Goal: Task Accomplishment & Management: Use online tool/utility

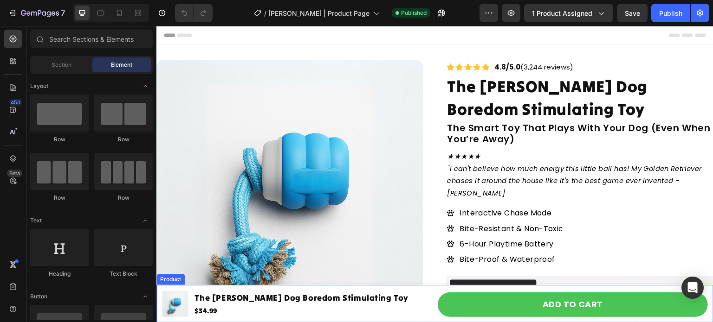
click at [186, 287] on div "Product Images The [PERSON_NAME] Dog Boredom Stimulating Toy Product Title $34.…" at bounding box center [297, 304] width 270 height 34
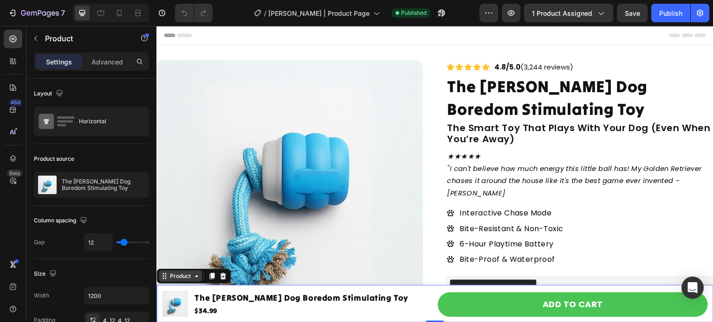
click at [193, 277] on icon at bounding box center [196, 276] width 7 height 7
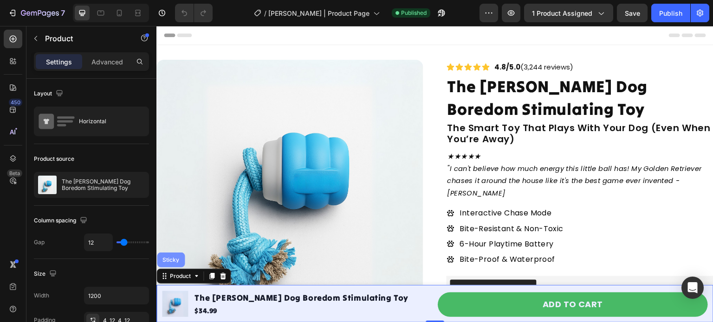
click at [176, 260] on div "Sticky" at bounding box center [171, 261] width 20 height 6
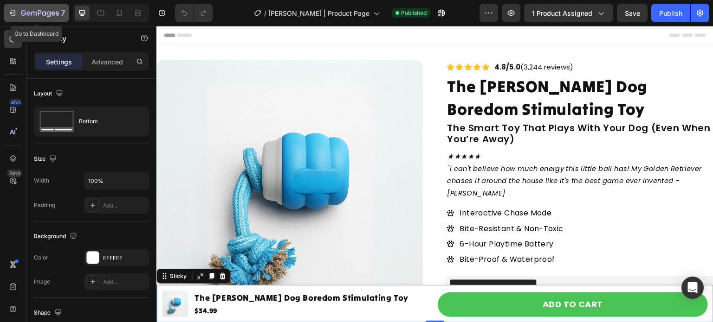
click at [55, 12] on icon "button" at bounding box center [40, 14] width 38 height 8
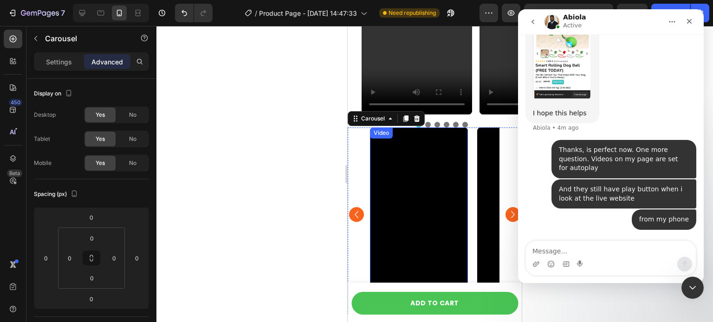
scroll to position [986, 0]
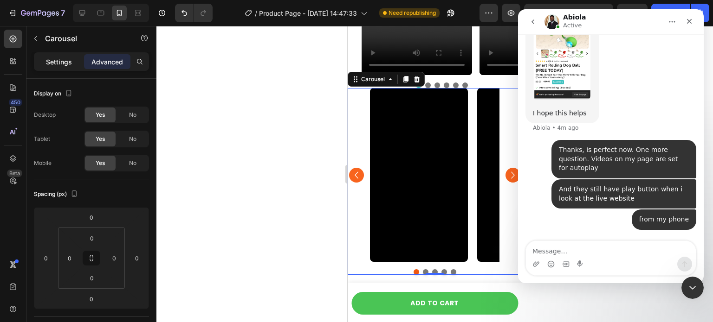
click at [59, 61] on p "Settings" at bounding box center [59, 62] width 26 height 10
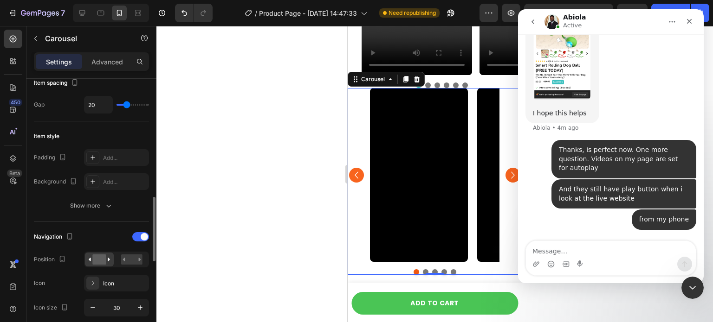
scroll to position [242, 0]
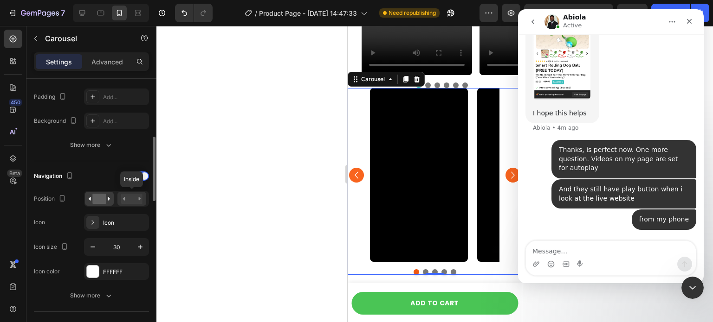
click at [132, 202] on rect at bounding box center [131, 199] width 21 height 10
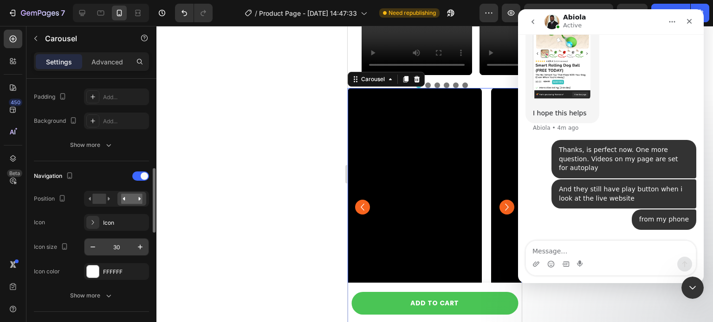
scroll to position [336, 0]
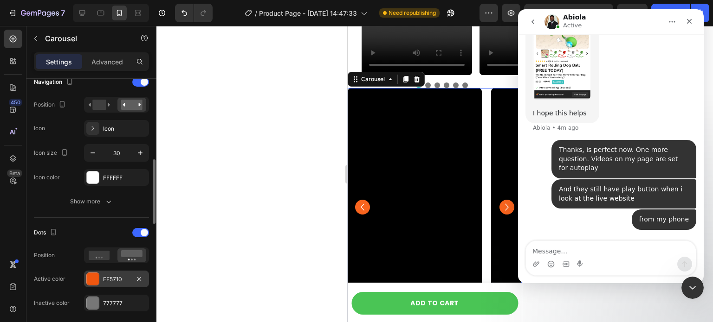
click at [96, 279] on div at bounding box center [93, 279] width 12 height 12
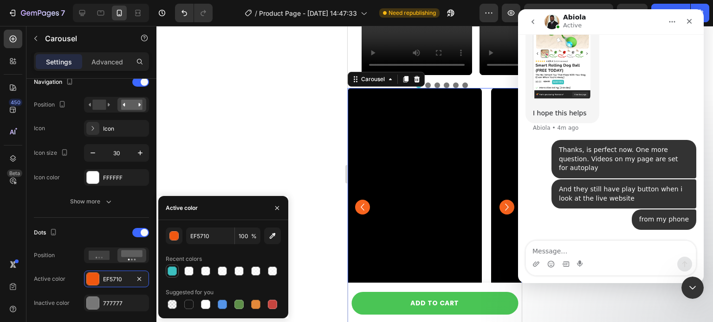
click at [168, 270] on div at bounding box center [172, 271] width 9 height 9
type input "3CC0C0"
click at [104, 181] on div "FFFFFF" at bounding box center [116, 178] width 27 height 8
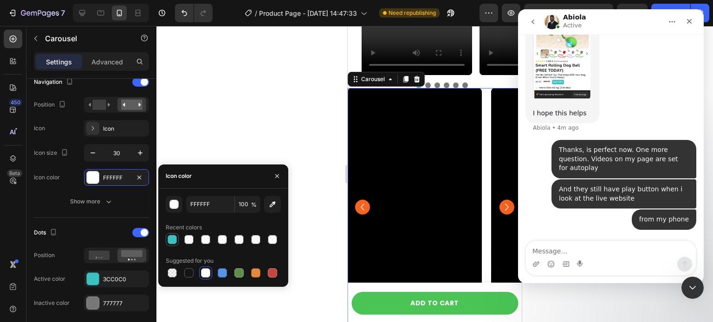
click at [173, 236] on div at bounding box center [172, 239] width 9 height 9
type input "3CC0C0"
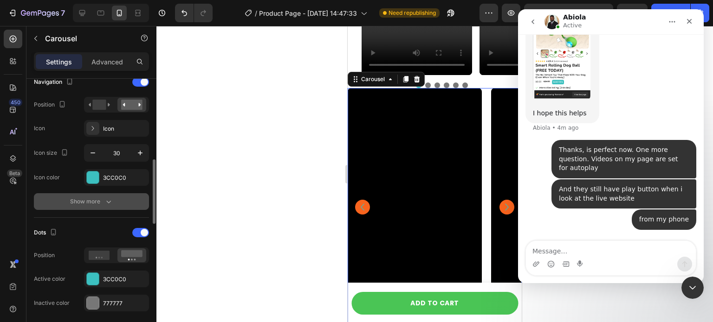
click at [99, 198] on div "Show more" at bounding box center [91, 201] width 43 height 9
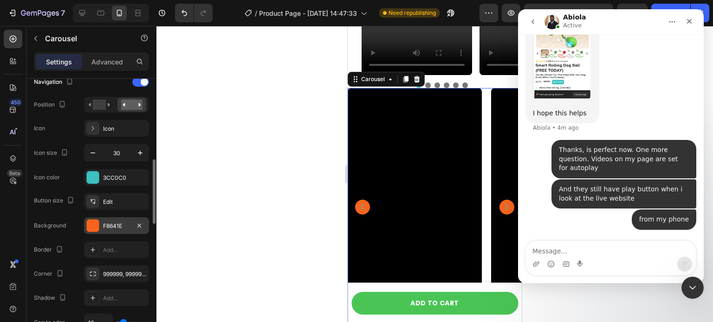
click at [116, 226] on div "F8641E" at bounding box center [116, 226] width 27 height 8
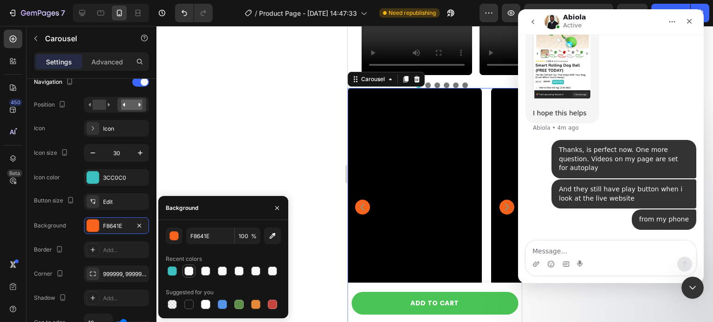
click at [188, 271] on div at bounding box center [188, 271] width 9 height 9
type input "FFFFFF"
type input "76"
click at [255, 165] on div at bounding box center [434, 174] width 556 height 297
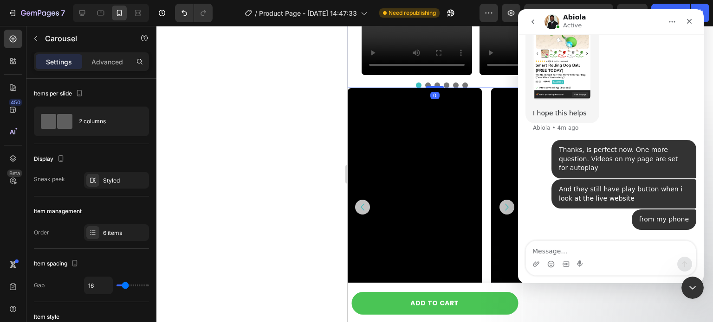
scroll to position [778, 0]
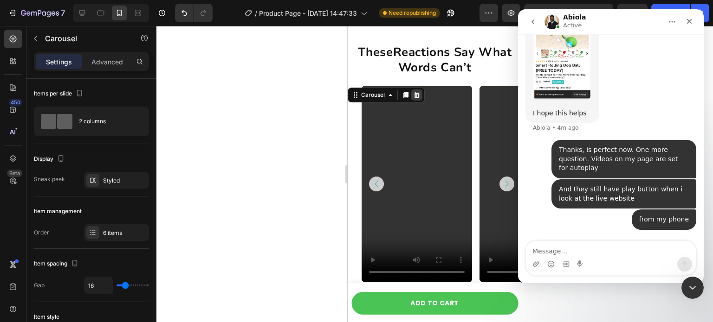
click at [419, 98] on icon at bounding box center [416, 94] width 7 height 7
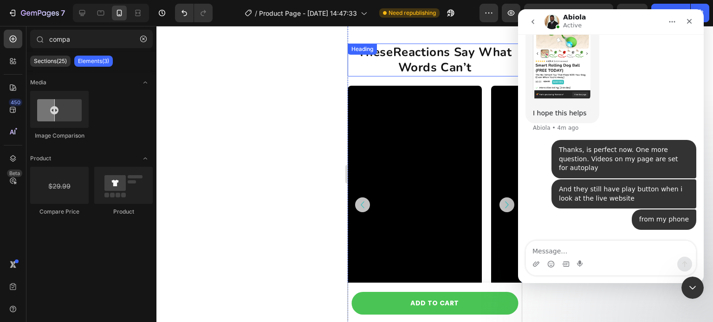
click at [482, 68] on h2 "These Reactions Say What Words Can’t" at bounding box center [435, 60] width 160 height 33
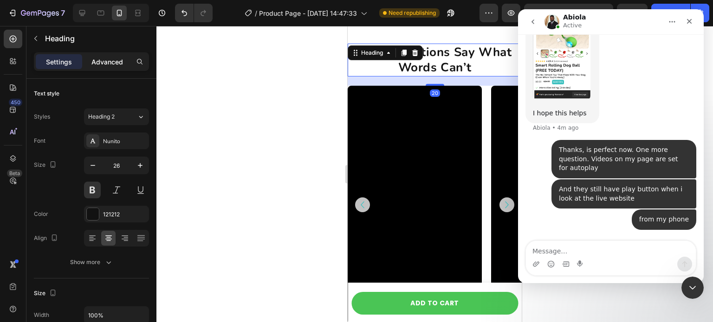
click at [107, 55] on div "Advanced" at bounding box center [107, 61] width 46 height 15
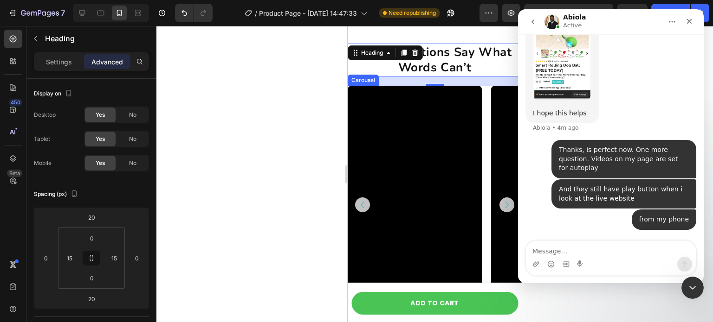
click at [484, 106] on div "Video Video Video Video Video" at bounding box center [435, 205] width 174 height 239
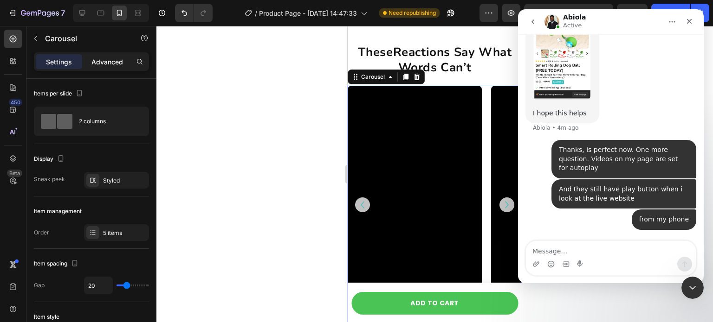
click at [110, 60] on p "Advanced" at bounding box center [107, 62] width 32 height 10
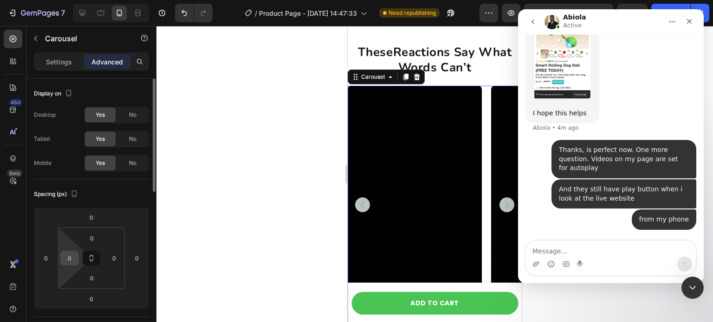
click at [73, 258] on input "0" at bounding box center [70, 259] width 14 height 14
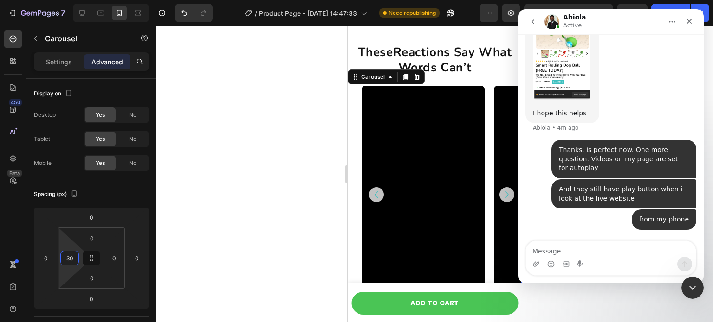
type input "30"
click at [490, 172] on div "Video Video Video Video Video" at bounding box center [441, 195] width 160 height 218
click at [62, 64] on p "Settings" at bounding box center [59, 62] width 26 height 10
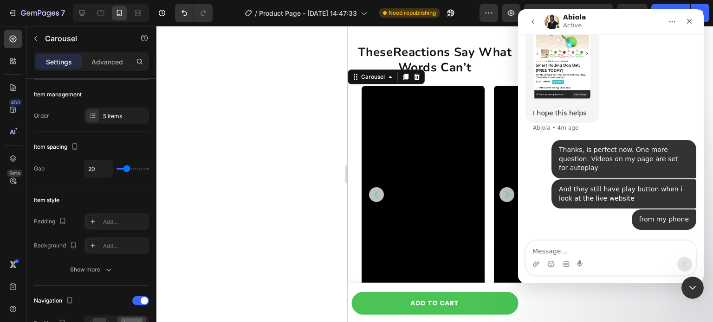
scroll to position [32, 0]
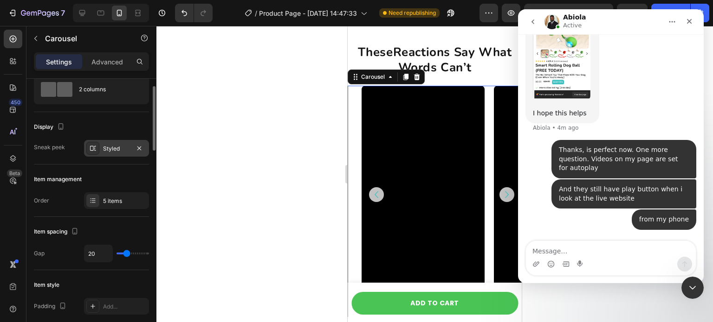
click at [115, 155] on div "Styled" at bounding box center [116, 148] width 65 height 17
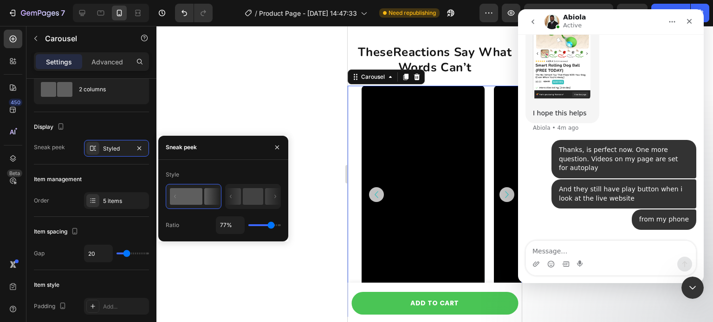
type input "66%"
type input "66"
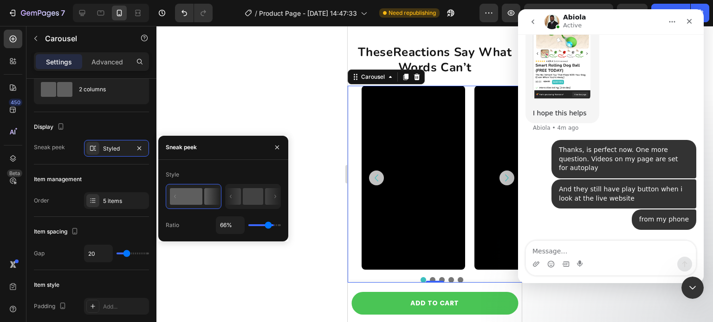
type input "56%"
type input "56"
type input "51%"
type input "51"
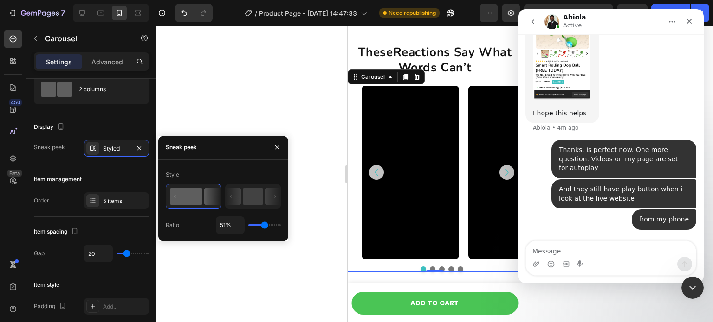
type input "48%"
type input "48"
type input "42%"
type input "42"
type input "41%"
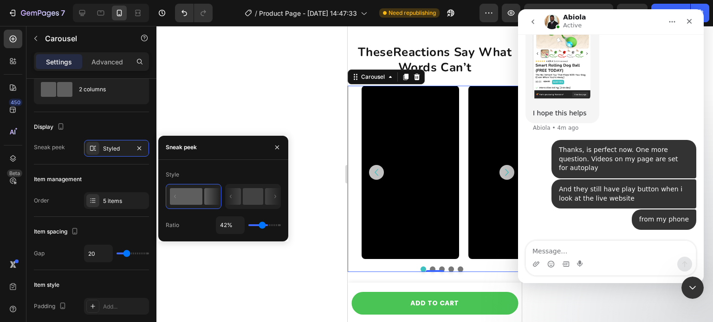
type input "41"
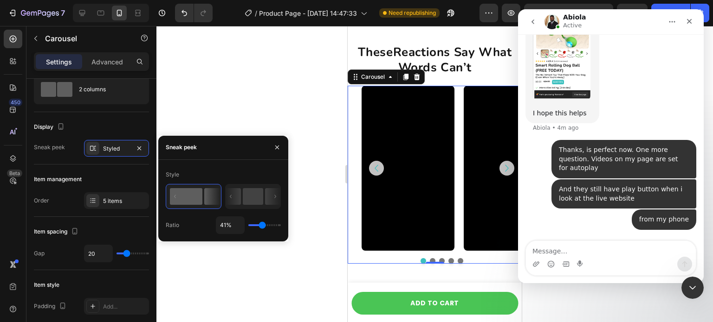
type input "42%"
type input "42"
type input "53%"
type input "53"
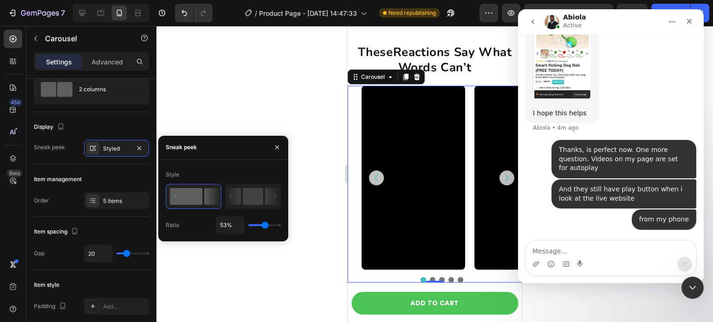
type input "56%"
type input "56"
type input "57%"
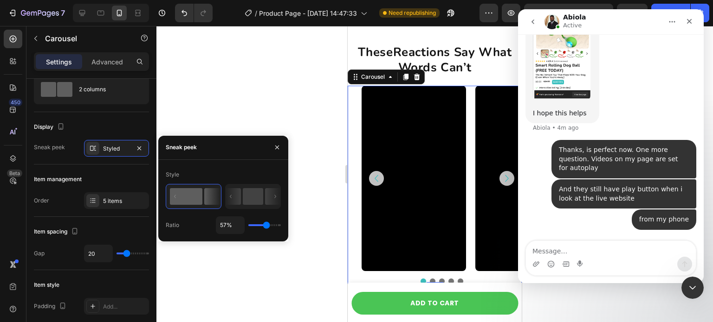
drag, startPoint x: 271, startPoint y: 224, endPoint x: 266, endPoint y: 225, distance: 5.6
type input "57"
click at [266, 225] on input "range" at bounding box center [264, 226] width 32 height 2
click at [694, 278] on div "Close Intercom Messenger" at bounding box center [691, 287] width 22 height 22
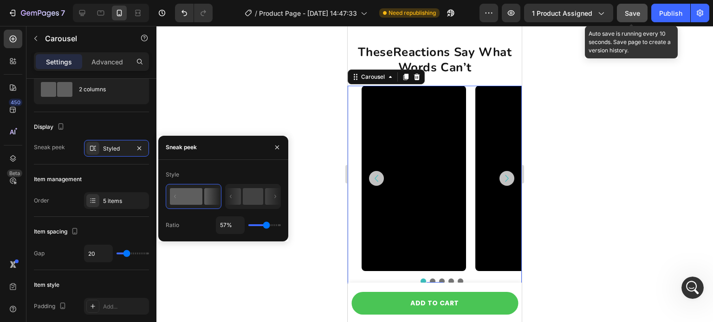
click at [628, 16] on span "Save" at bounding box center [632, 13] width 15 height 8
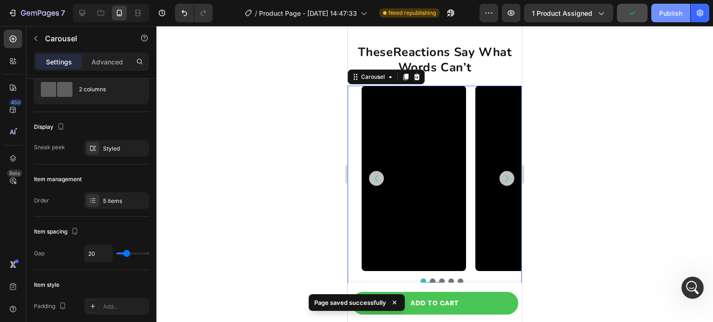
click at [666, 18] on button "Publish" at bounding box center [670, 13] width 39 height 19
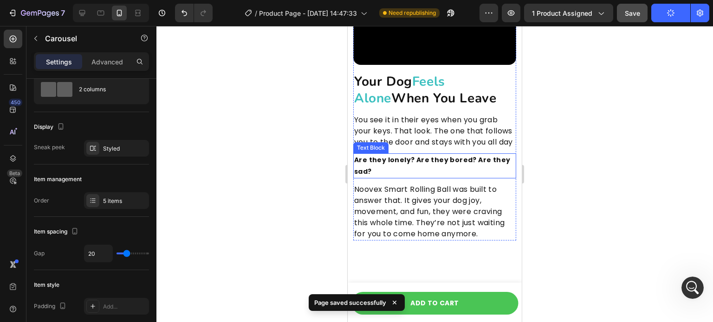
scroll to position [1053, 0]
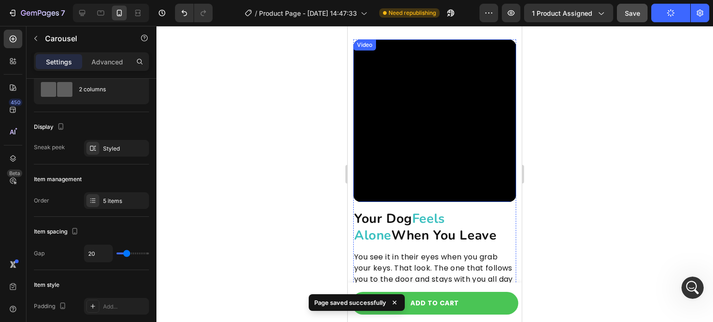
click at [434, 142] on video at bounding box center [434, 120] width 163 height 163
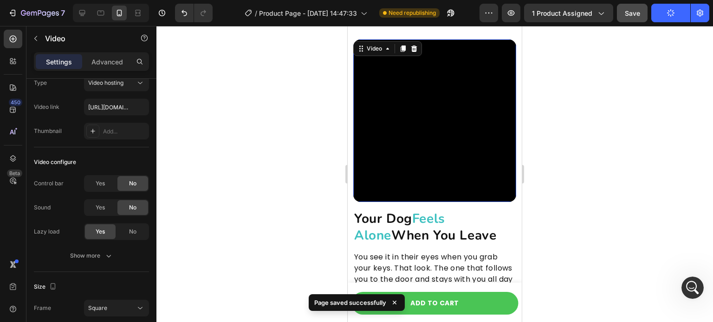
scroll to position [0, 0]
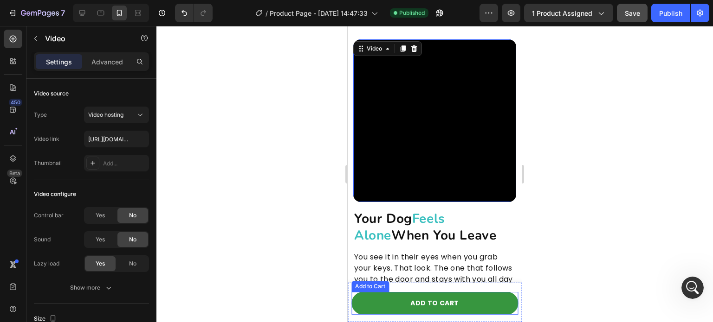
click at [393, 303] on button "Add to cart" at bounding box center [434, 303] width 167 height 23
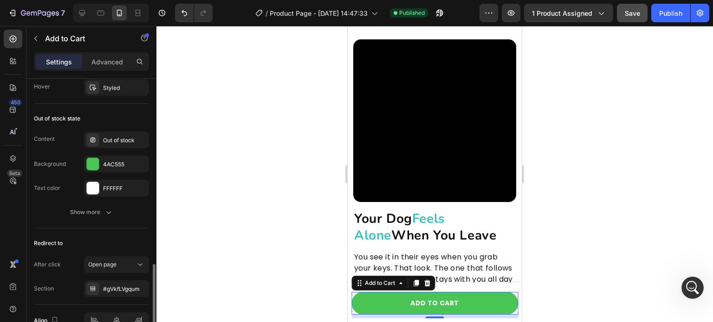
scroll to position [697, 0]
click at [114, 288] on div "#gVkfLVgqum" at bounding box center [116, 289] width 27 height 8
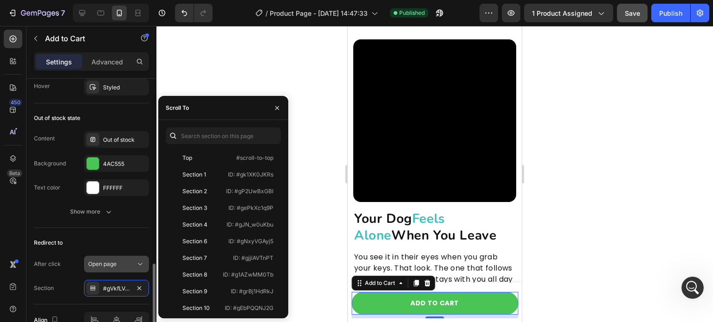
click at [135, 264] on div "Open page" at bounding box center [111, 264] width 47 height 8
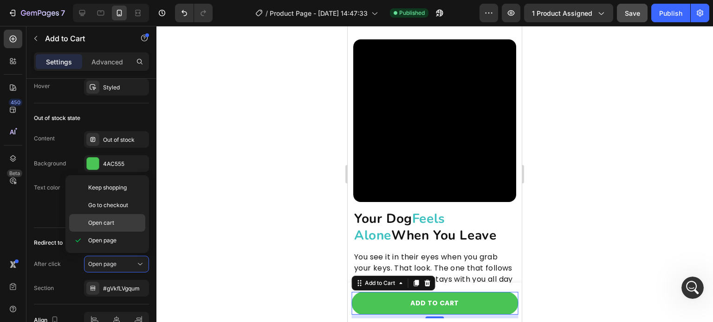
click at [115, 221] on p "Open cart" at bounding box center [114, 223] width 53 height 8
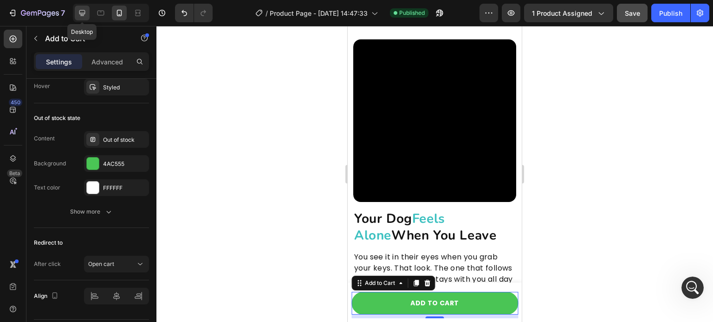
click at [85, 11] on icon at bounding box center [81, 12] width 9 height 9
type input "18"
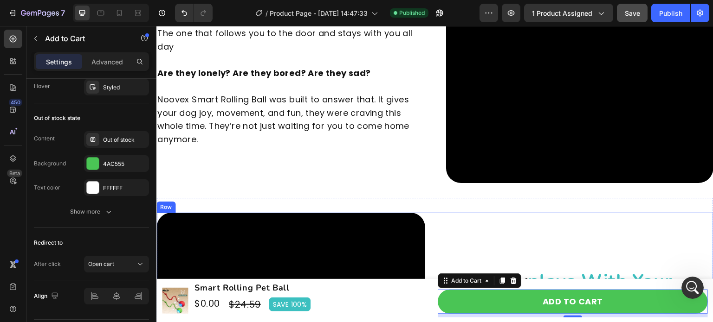
scroll to position [1223, 0]
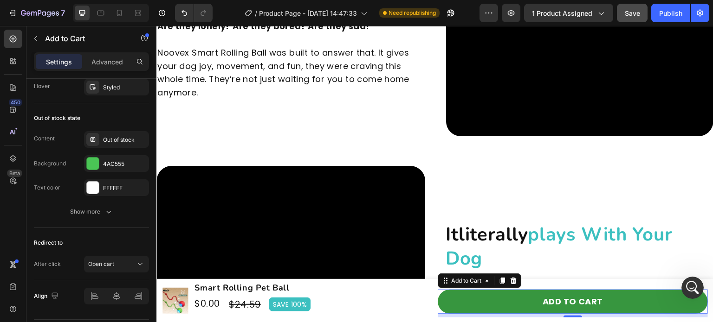
click at [446, 309] on button "Add to cart" at bounding box center [573, 302] width 270 height 25
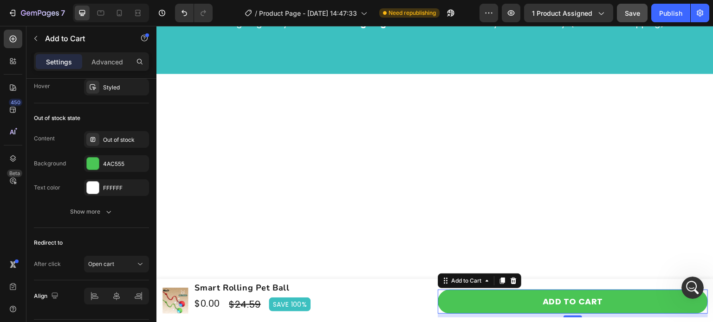
scroll to position [132, 0]
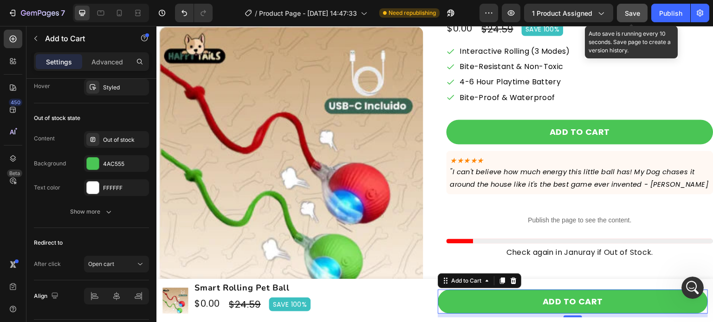
click at [637, 11] on span "Save" at bounding box center [632, 13] width 15 height 8
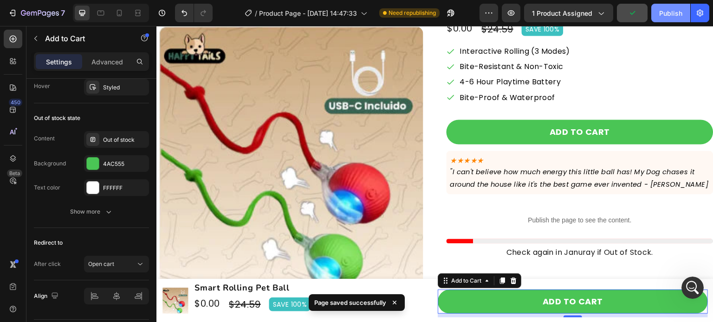
click at [671, 16] on div "Publish" at bounding box center [670, 13] width 23 height 10
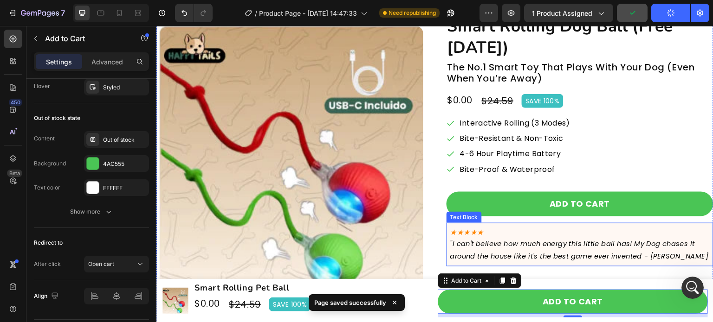
scroll to position [0, 0]
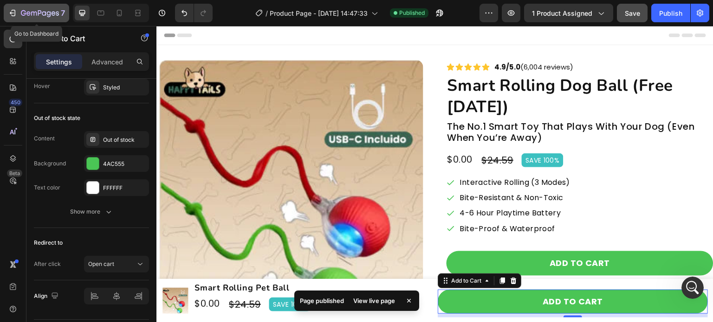
click at [61, 12] on p "7" at bounding box center [63, 12] width 4 height 11
